Goal: Check status: Check status

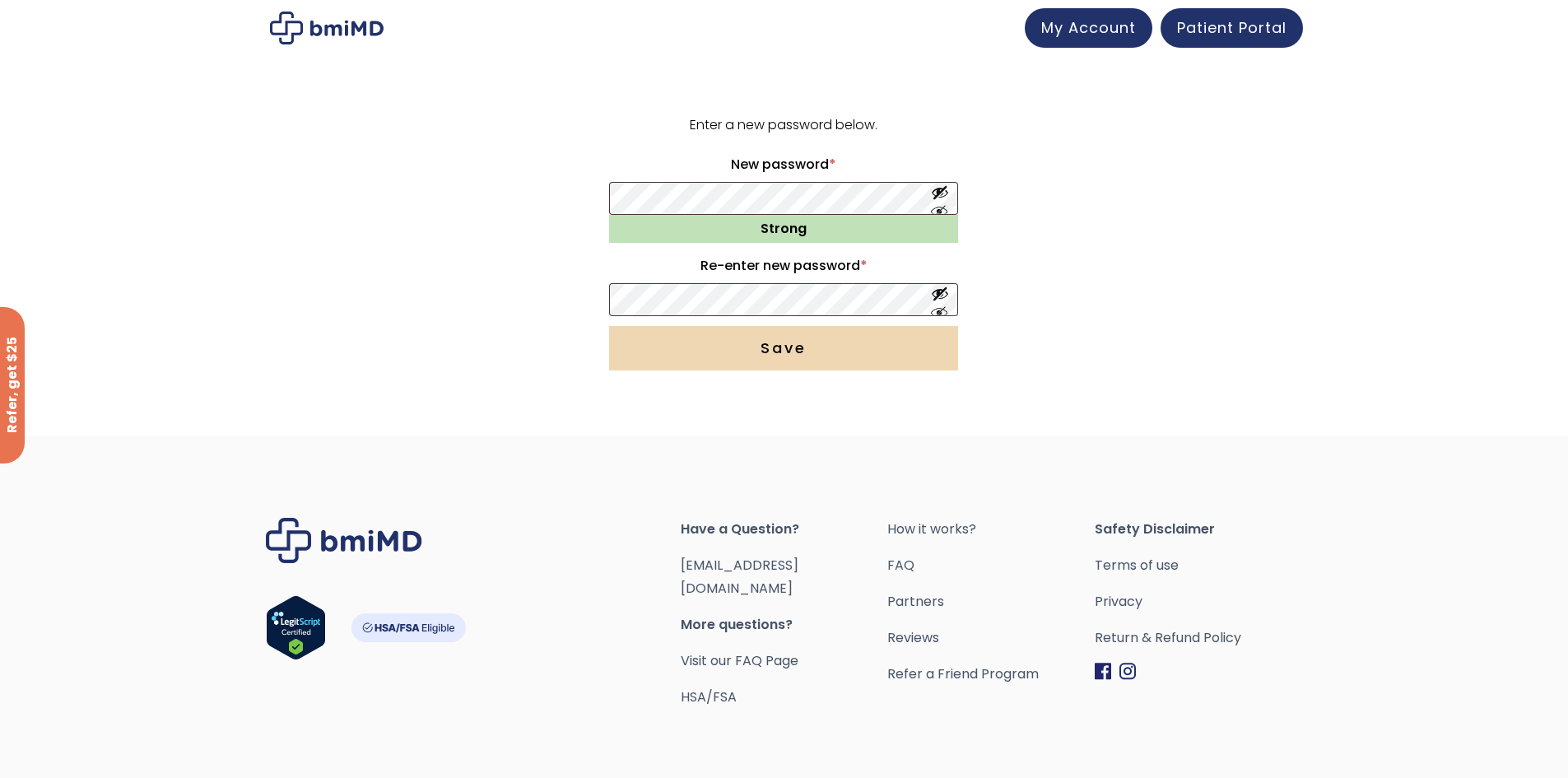
click at [783, 357] on button "Save" at bounding box center [783, 348] width 349 height 45
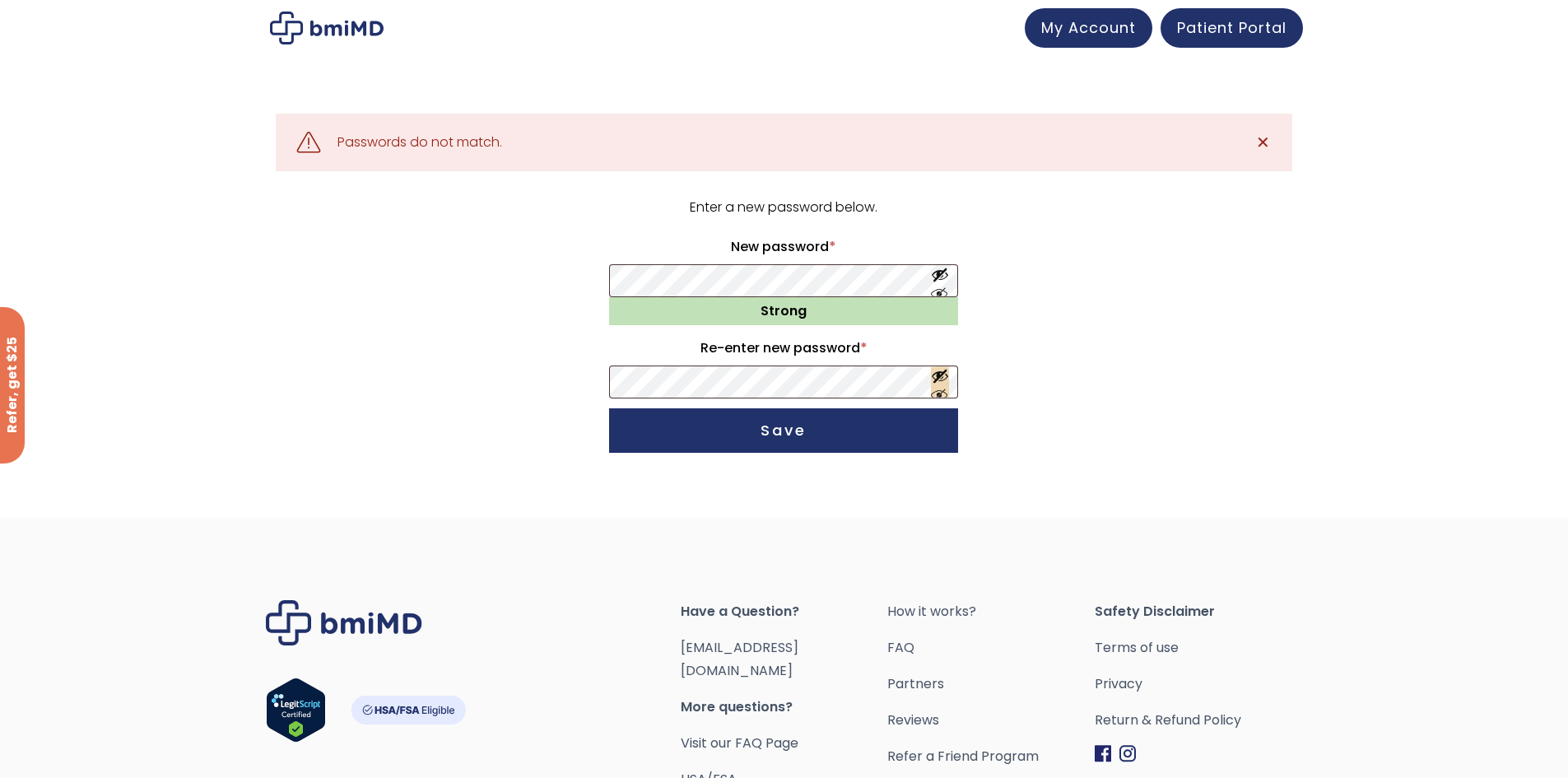
click at [937, 390] on button "Show password" at bounding box center [939, 383] width 18 height 30
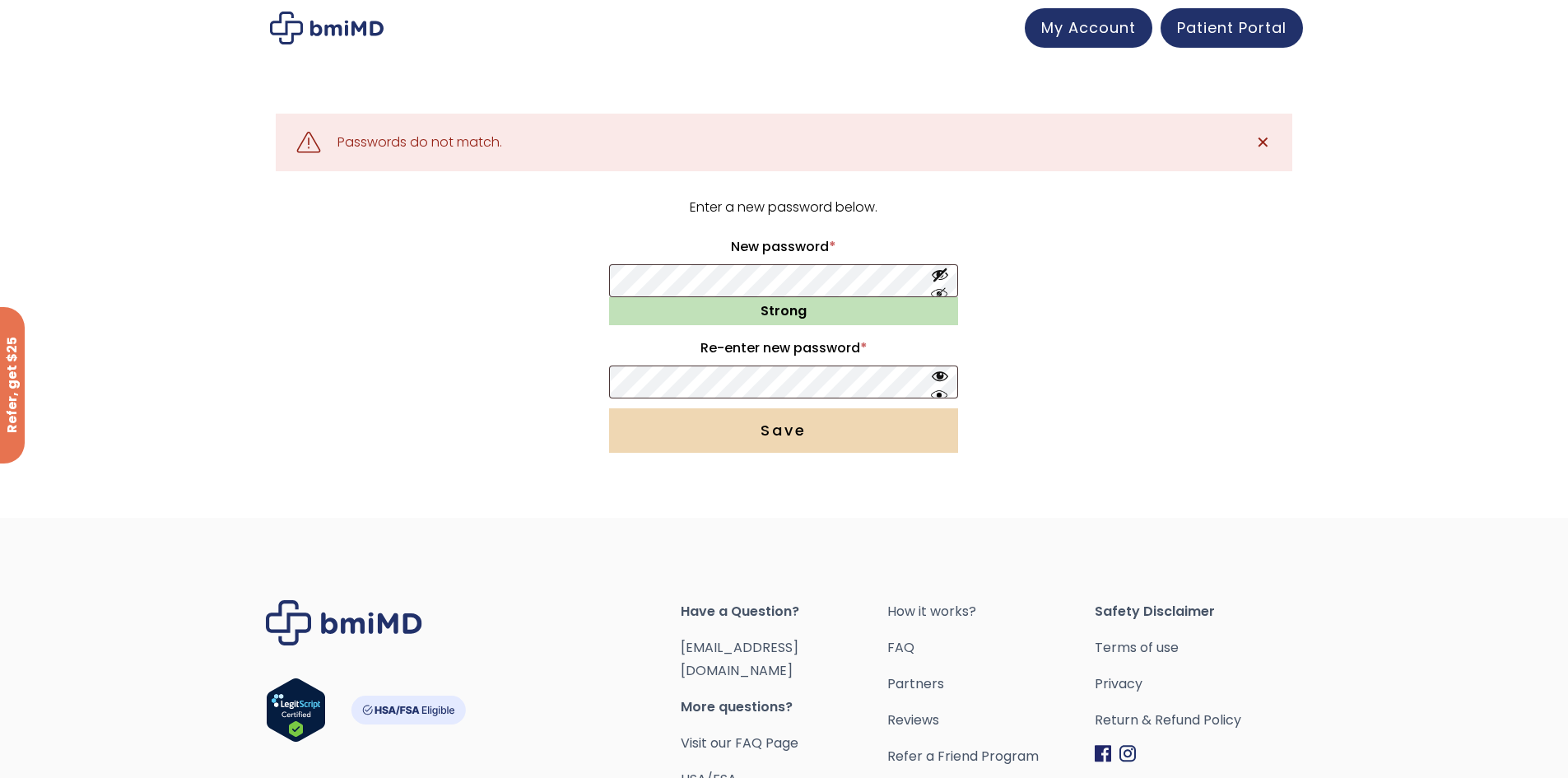
click at [806, 435] on button "Save" at bounding box center [783, 430] width 349 height 45
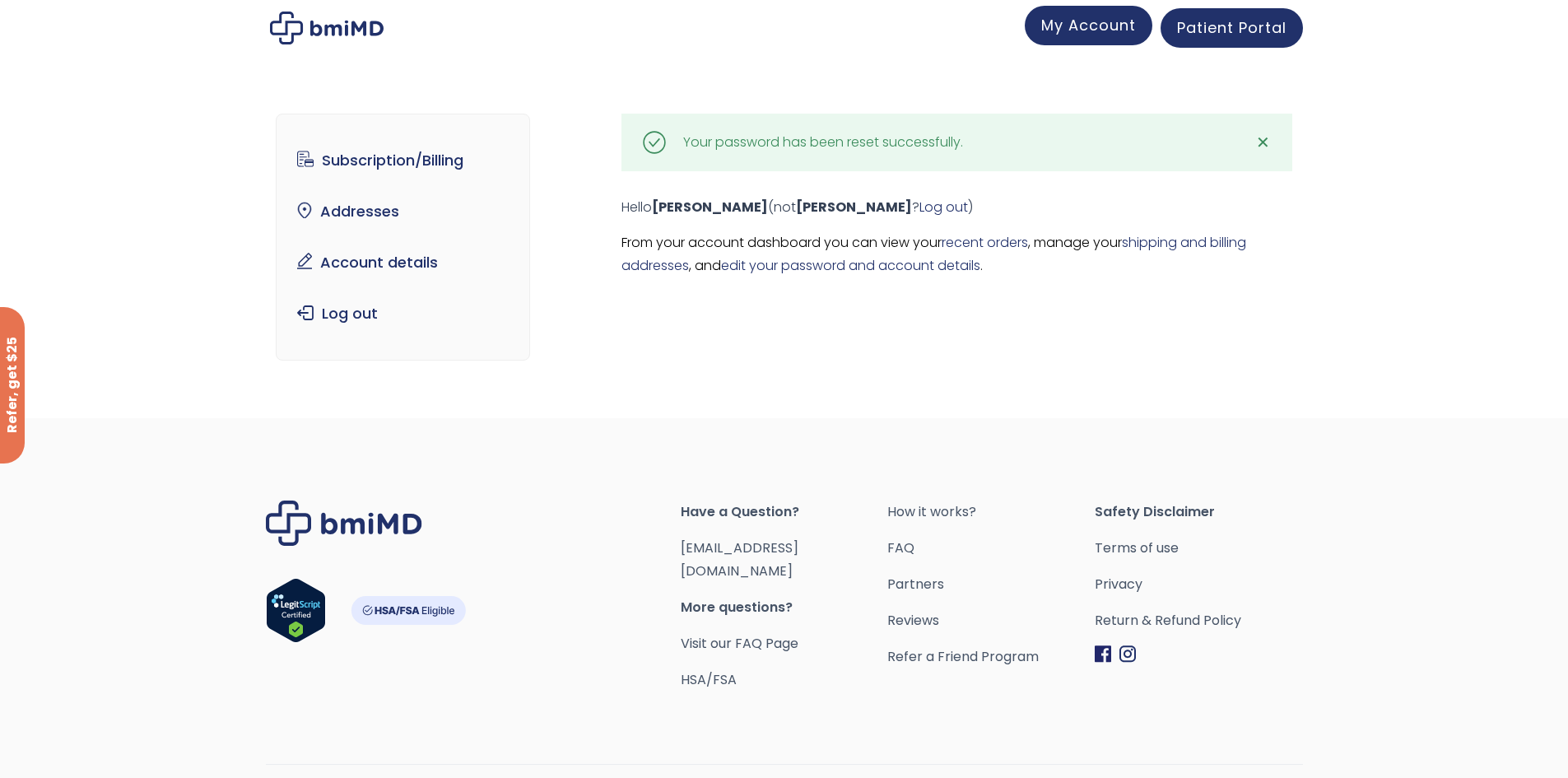
click at [1118, 30] on span "My Account" at bounding box center [1088, 25] width 95 height 20
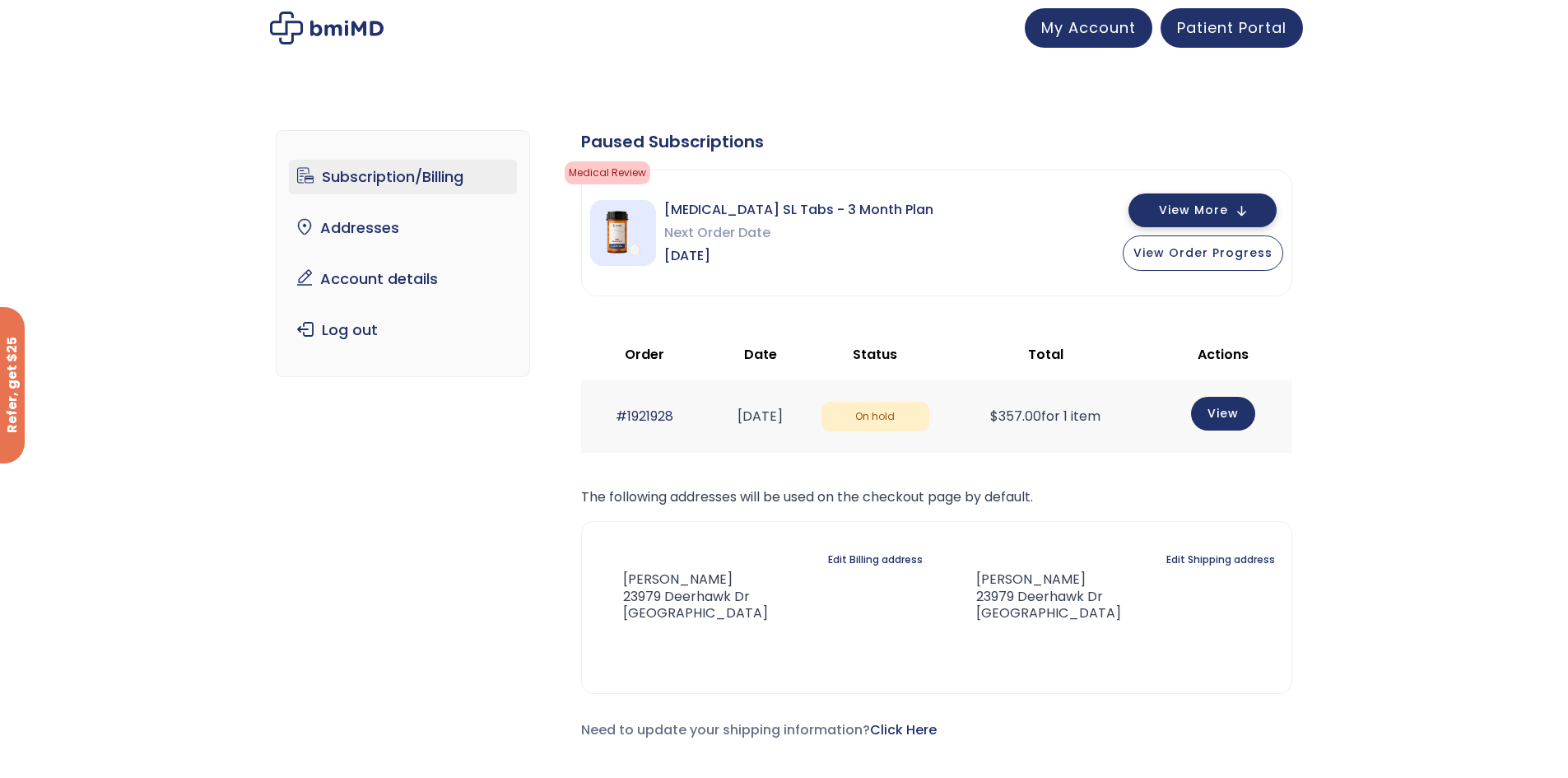
click at [1214, 205] on span "View More" at bounding box center [1193, 210] width 69 height 11
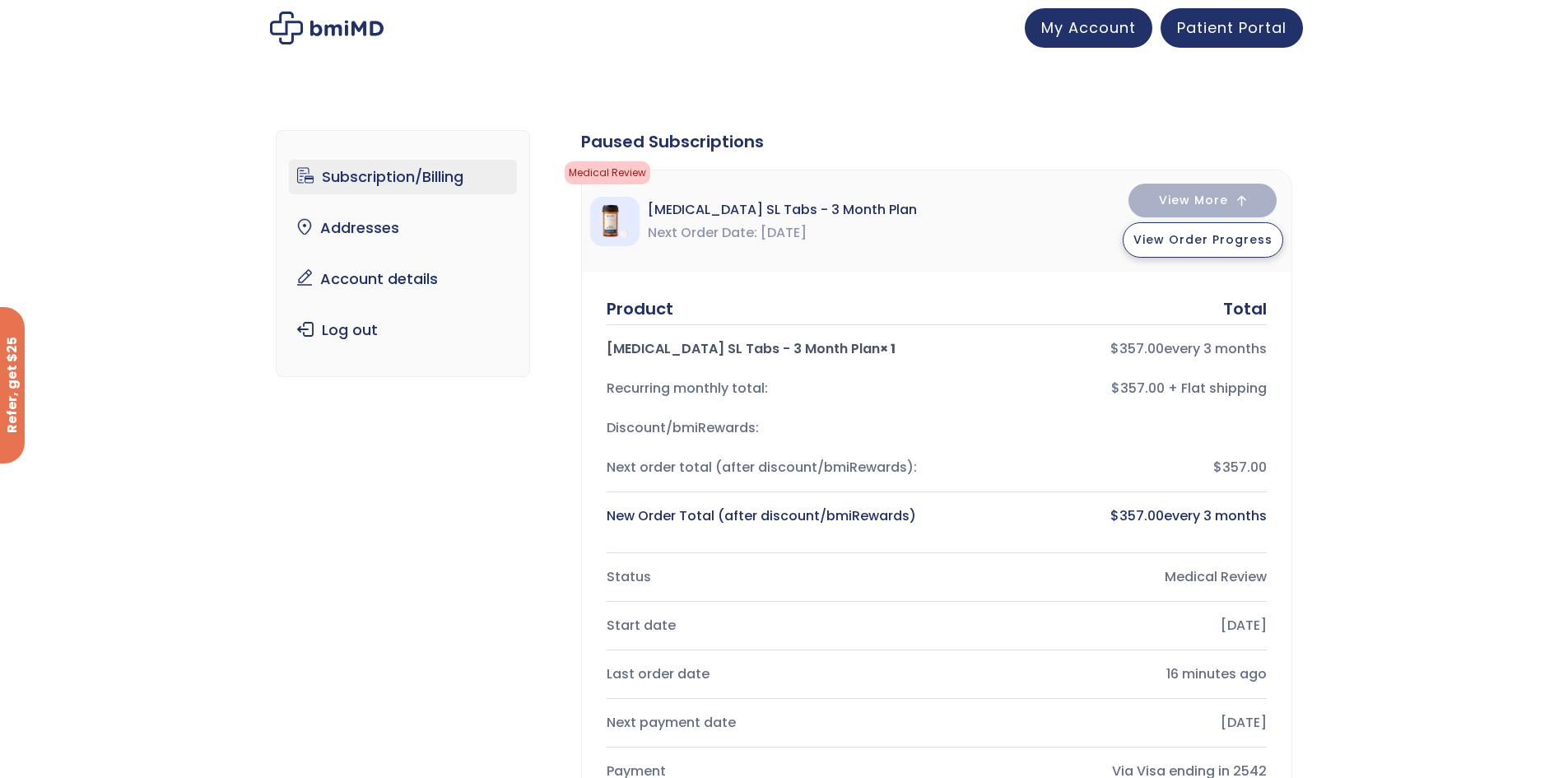
click at [1212, 241] on span "View Order Progress" at bounding box center [1202, 239] width 139 height 16
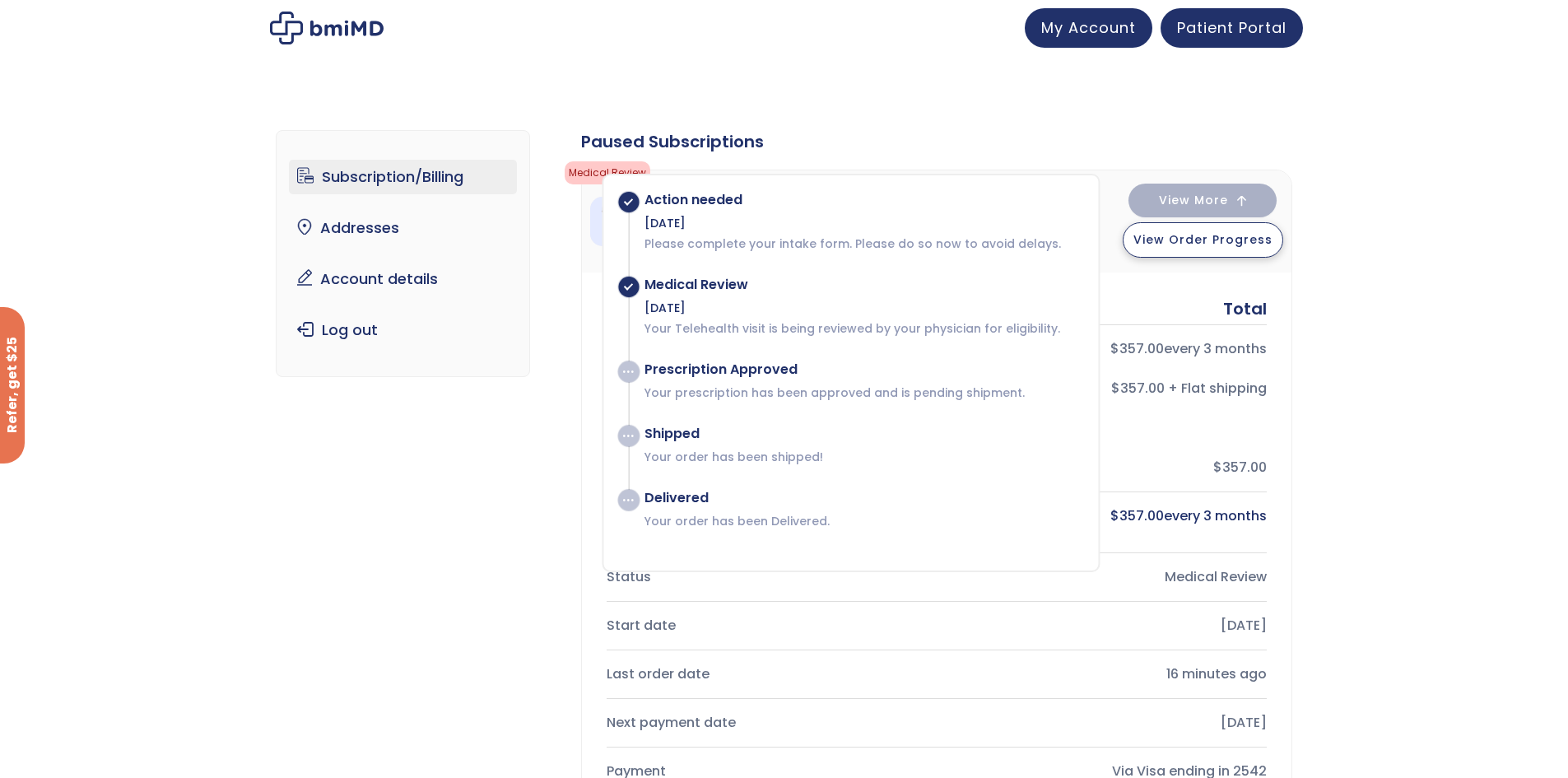
click at [1211, 244] on span "View Order Progress" at bounding box center [1202, 239] width 139 height 16
click at [1239, 29] on span "Patient Portal" at bounding box center [1232, 25] width 110 height 20
